Goal: Task Accomplishment & Management: Complete application form

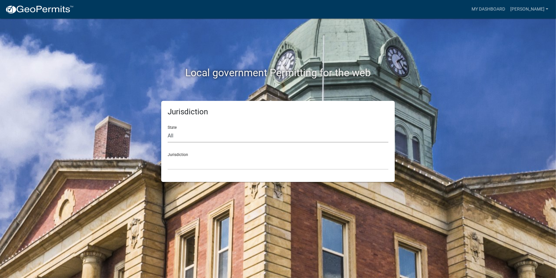
drag, startPoint x: 168, startPoint y: 136, endPoint x: 179, endPoint y: 139, distance: 11.3
click at [172, 137] on select "All [US_STATE] [US_STATE] [US_STATE] [US_STATE] [US_STATE] [US_STATE] [US_STATE…" at bounding box center [278, 135] width 221 height 13
select select "[US_STATE]"
click at [168, 129] on select "All [US_STATE] [US_STATE] [US_STATE] [US_STATE] [US_STATE] [US_STATE] [US_STATE…" at bounding box center [278, 135] width 221 height 13
click at [174, 165] on select "[GEOGRAPHIC_DATA], [US_STATE][PERSON_NAME][GEOGRAPHIC_DATA], [US_STATE][PERSON_…" at bounding box center [278, 162] width 221 height 13
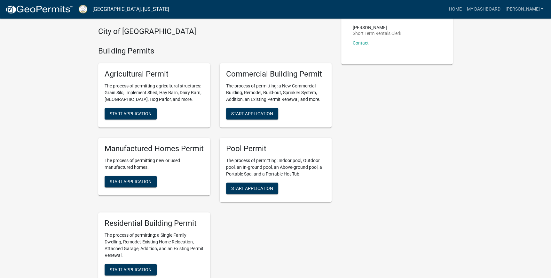
scroll to position [288, 0]
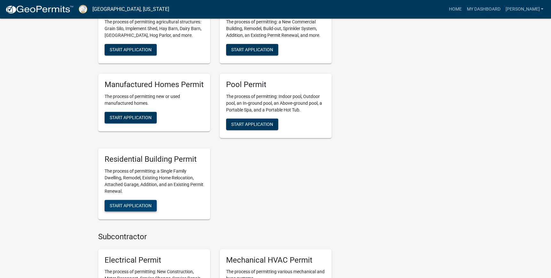
drag, startPoint x: 127, startPoint y: 204, endPoint x: 83, endPoint y: 209, distance: 44.7
click at [127, 204] on span "Start Application" at bounding box center [131, 204] width 42 height 5
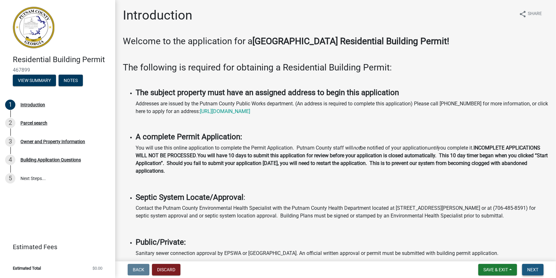
click at [531, 270] on span "Next" at bounding box center [532, 269] width 11 height 5
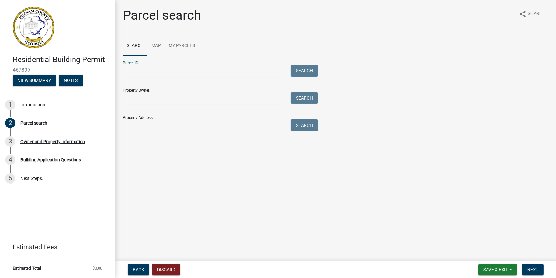
click at [142, 72] on input "Parcel ID:" at bounding box center [202, 71] width 158 height 13
type input "072 028070"
click at [307, 68] on button "Search" at bounding box center [304, 71] width 27 height 12
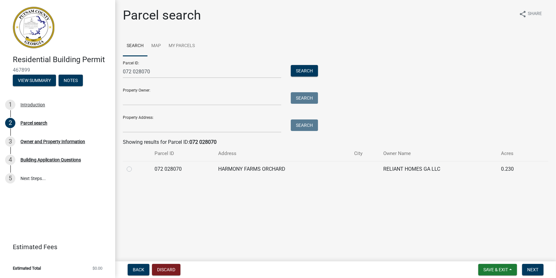
click at [134, 165] on label at bounding box center [134, 165] width 0 height 0
click at [134, 167] on 028070 "radio" at bounding box center [136, 167] width 4 height 4
radio 028070 "true"
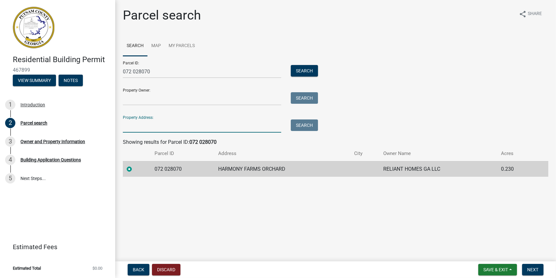
click at [146, 125] on input "Property Address:" at bounding box center [202, 125] width 158 height 13
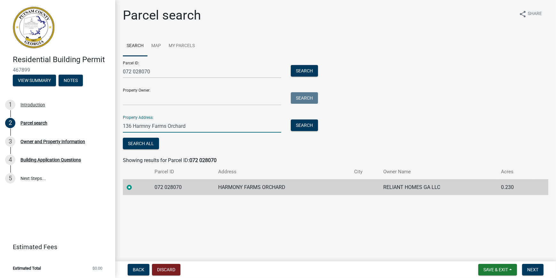
type input "136 Harmny Farms Orchard"
drag, startPoint x: 134, startPoint y: 70, endPoint x: 111, endPoint y: 69, distance: 23.7
click at [111, 69] on div "Residential Building Permit 467899 View Summary Notes 1 Introduction 2 Parcel s…" at bounding box center [278, 139] width 556 height 278
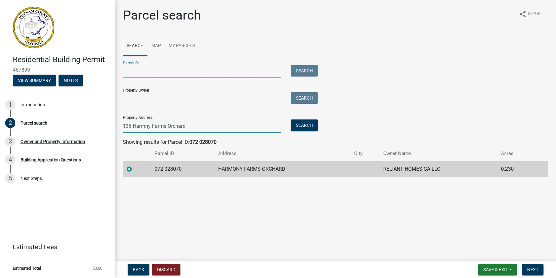
click at [145, 125] on input "136 Harmny Farms Orchard" at bounding box center [202, 125] width 158 height 13
type input "[STREET_ADDRESS]"
click at [134, 165] on label at bounding box center [134, 165] width 0 height 0
click at [134, 168] on 028070 "radio" at bounding box center [136, 167] width 4 height 4
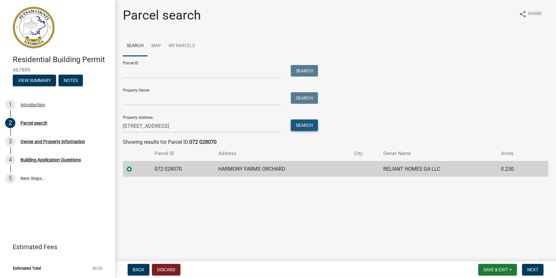
click at [307, 125] on button "Search" at bounding box center [304, 125] width 27 height 12
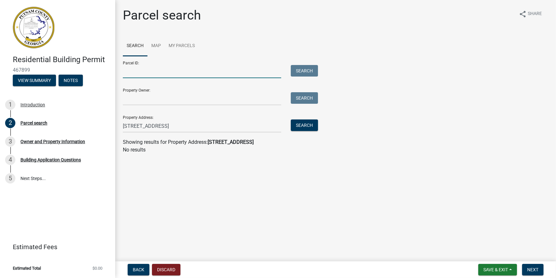
click at [167, 72] on input "Parcel ID:" at bounding box center [202, 71] width 158 height 13
type input "072 0280046"
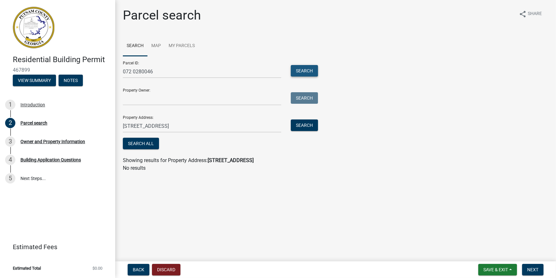
click at [304, 72] on button "Search" at bounding box center [304, 71] width 27 height 12
click at [134, 141] on button "Search All" at bounding box center [141, 144] width 36 height 12
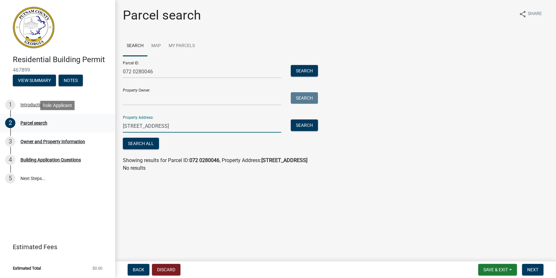
drag, startPoint x: 191, startPoint y: 126, endPoint x: 114, endPoint y: 120, distance: 77.0
click at [114, 120] on div "Residential Building Permit 467899 View Summary Notes 1 Introduction 2 Parcel s…" at bounding box center [278, 139] width 556 height 278
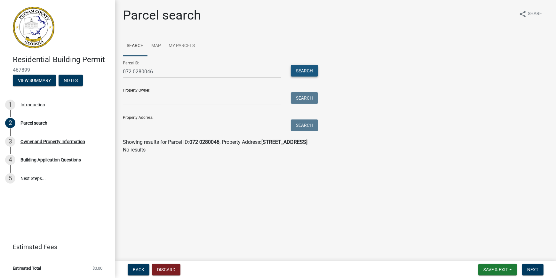
click at [308, 70] on button "Search" at bounding box center [304, 71] width 27 height 12
click at [40, 103] on div "Introduction" at bounding box center [32, 104] width 25 height 4
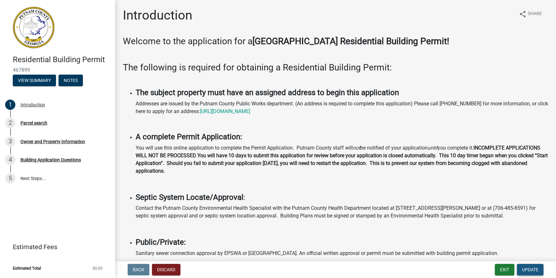
click at [526, 269] on span "Update" at bounding box center [530, 269] width 16 height 5
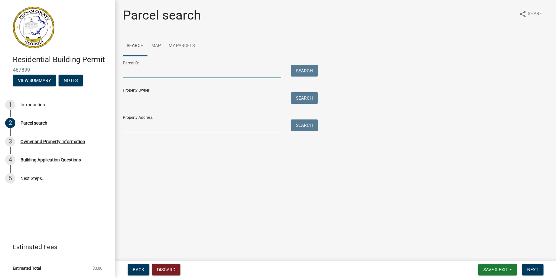
click at [160, 74] on input "Parcel ID:" at bounding box center [202, 71] width 158 height 13
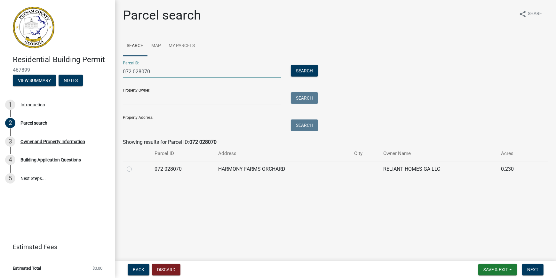
type input "072 028070"
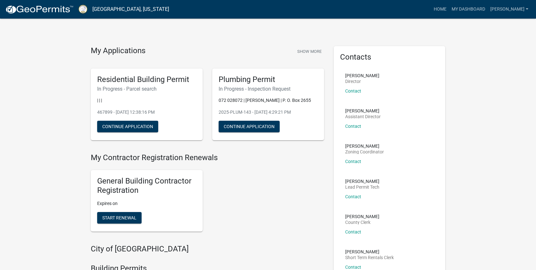
click at [14, 10] on img at bounding box center [39, 10] width 68 height 10
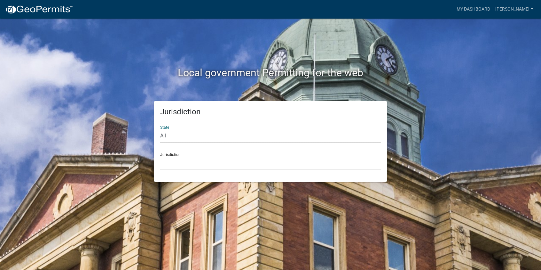
click at [167, 133] on select "All [US_STATE] [US_STATE] [US_STATE] [US_STATE] [US_STATE] [US_STATE] [US_STATE…" at bounding box center [270, 135] width 221 height 13
select select "[US_STATE]"
click at [160, 129] on select "All [US_STATE] [US_STATE] [US_STATE] [US_STATE] [US_STATE] [US_STATE] [US_STATE…" at bounding box center [270, 135] width 221 height 13
click at [183, 166] on select "[GEOGRAPHIC_DATA], [US_STATE][PERSON_NAME][GEOGRAPHIC_DATA], [US_STATE][PERSON_…" at bounding box center [270, 162] width 221 height 13
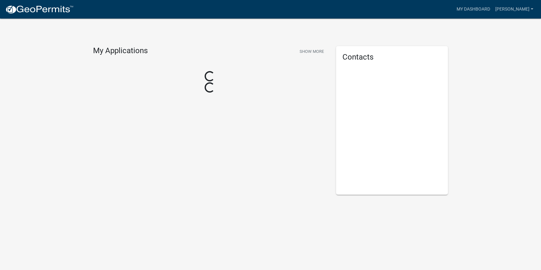
click at [188, 235] on div "My Applications Show More Loading... Loading... Contacts" at bounding box center [270, 118] width 541 height 237
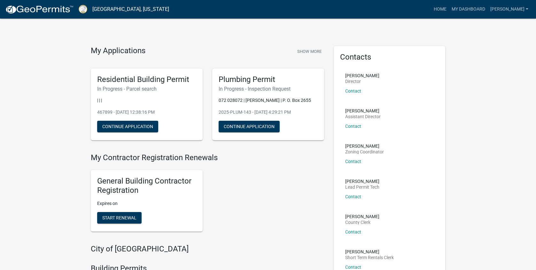
click at [25, 9] on img at bounding box center [39, 10] width 68 height 10
